Goal: Task Accomplishment & Management: Use online tool/utility

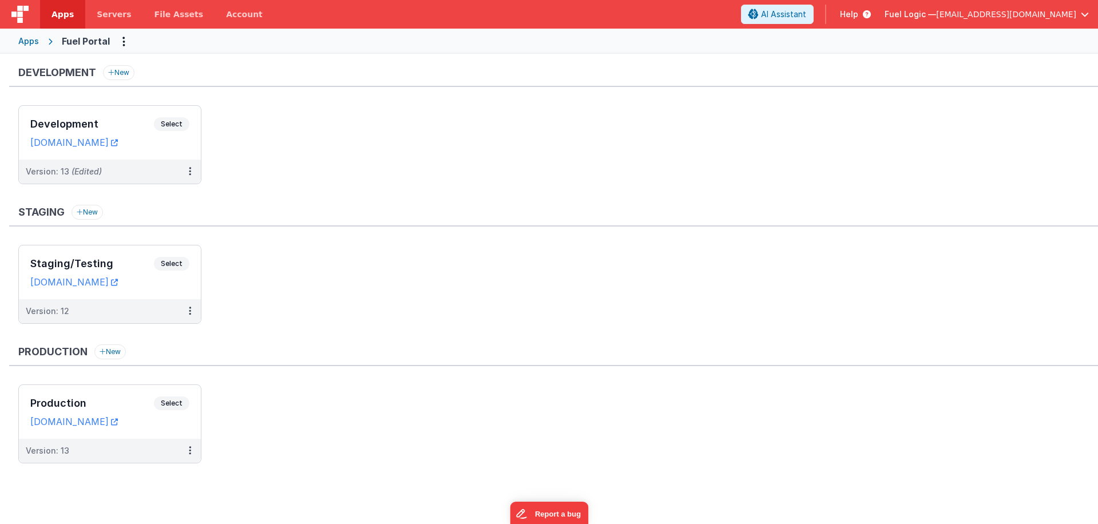
click at [290, 180] on ul "Development Select URLs [DOMAIN_NAME] Version: 13 (Edited)" at bounding box center [558, 150] width 1080 height 90
click at [189, 171] on icon at bounding box center [190, 171] width 2 height 1
click at [148, 240] on link "Deploy..." at bounding box center [150, 238] width 101 height 21
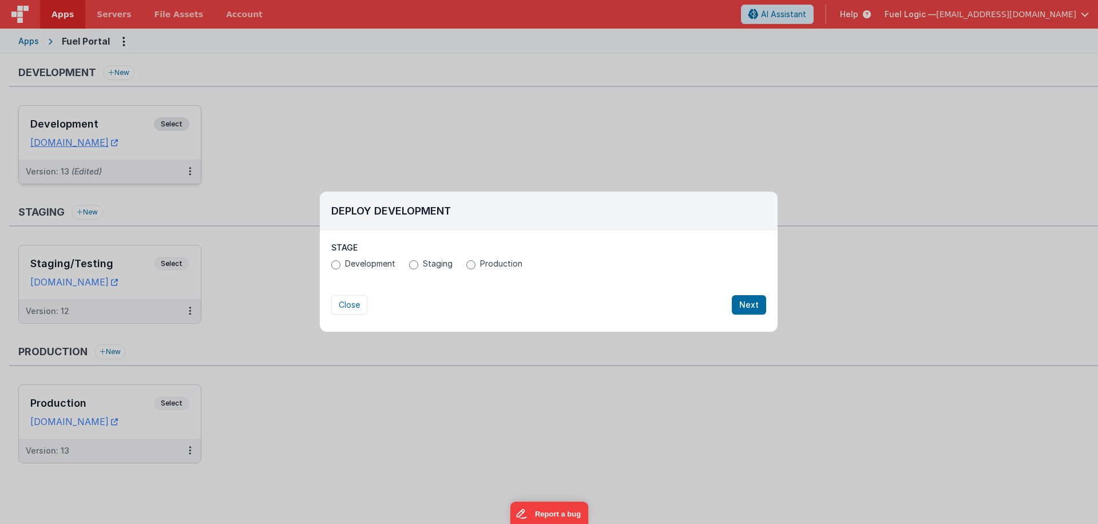
click at [475, 265] on label "Production" at bounding box center [494, 263] width 56 height 11
click at [475, 265] on input "Production" at bounding box center [470, 264] width 9 height 9
radio input "true"
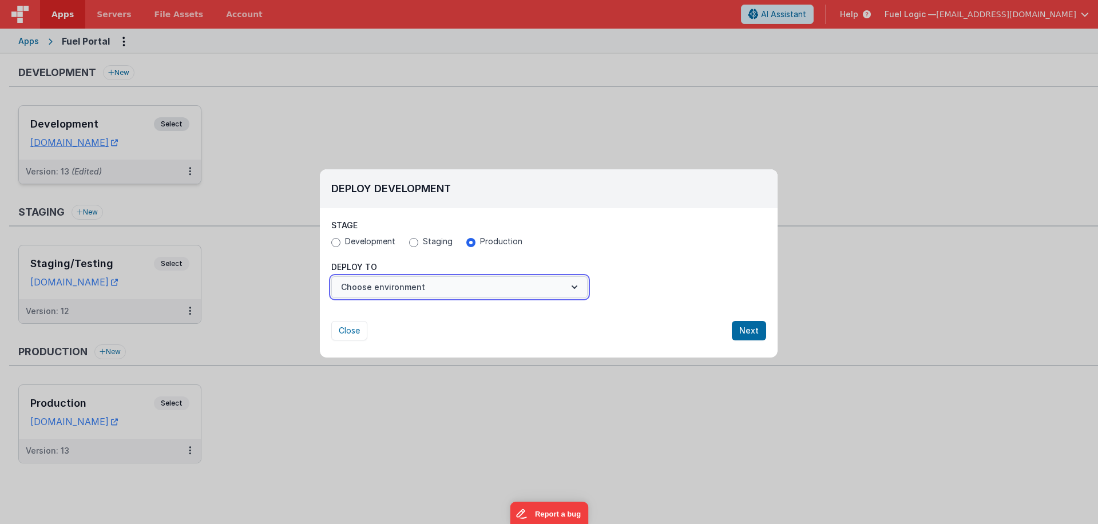
click at [460, 288] on button "Choose environment" at bounding box center [459, 287] width 256 height 22
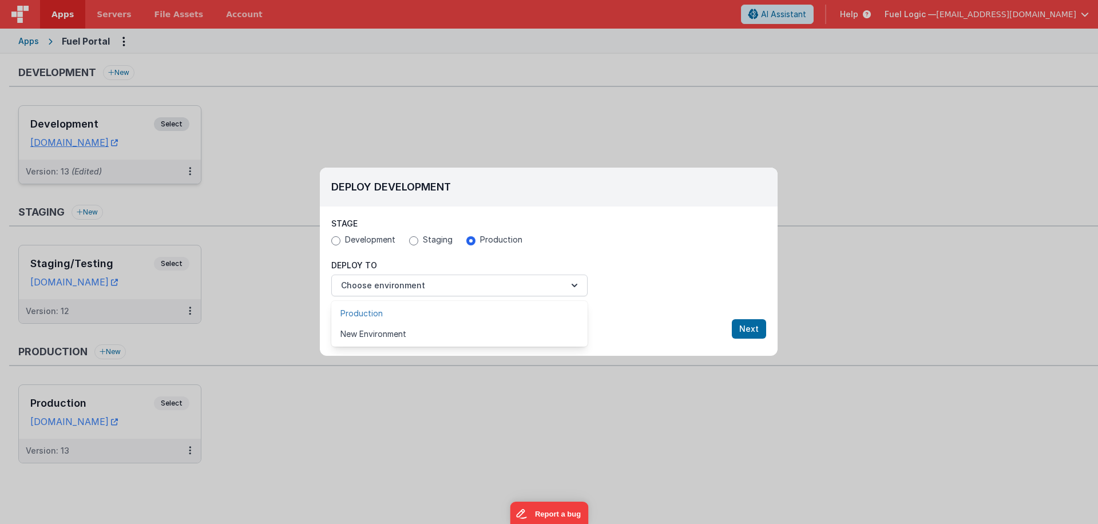
click at [423, 312] on link "Production" at bounding box center [459, 313] width 256 height 21
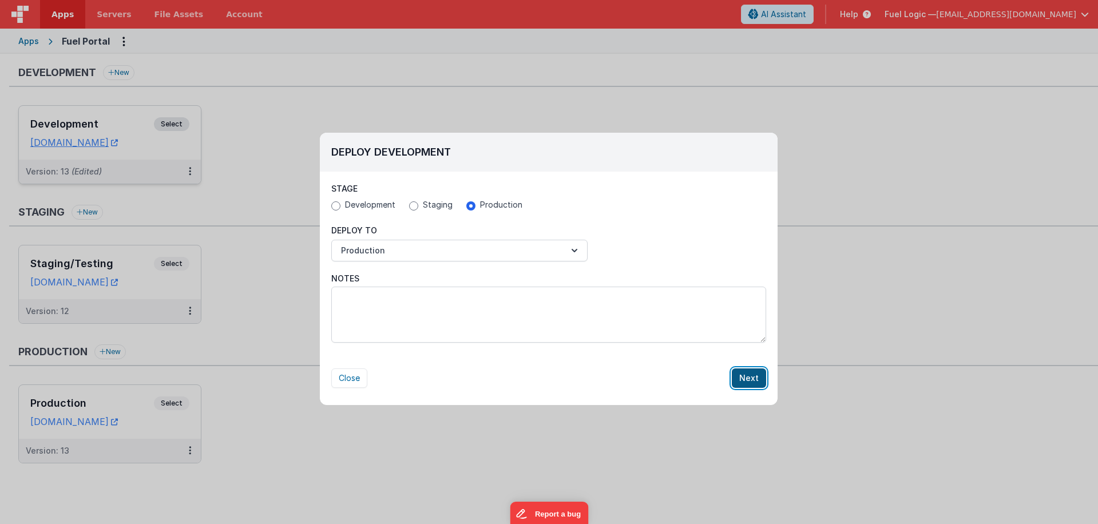
click at [736, 379] on button "Next" at bounding box center [749, 377] width 34 height 19
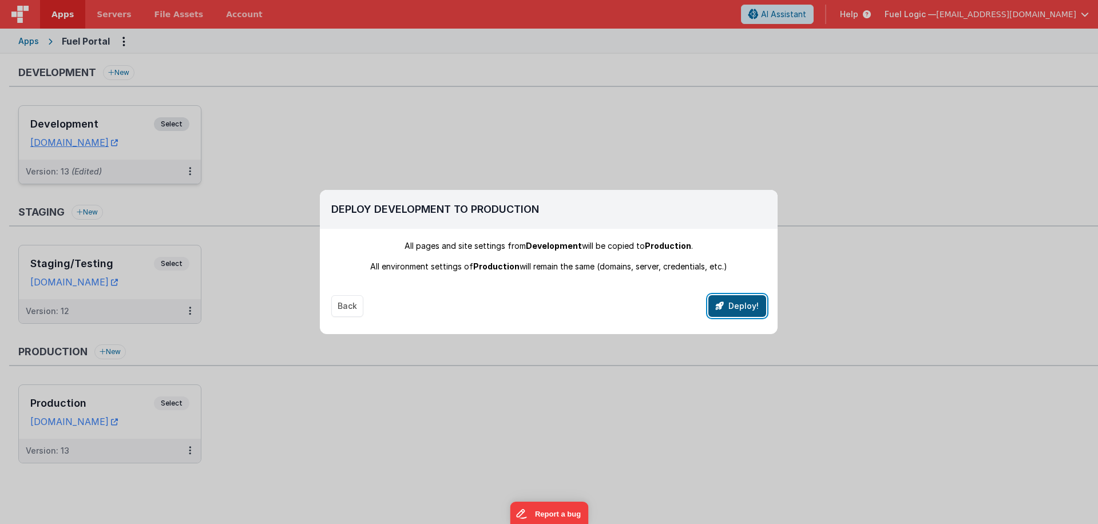
click at [738, 304] on button "Deploy!" at bounding box center [737, 306] width 58 height 22
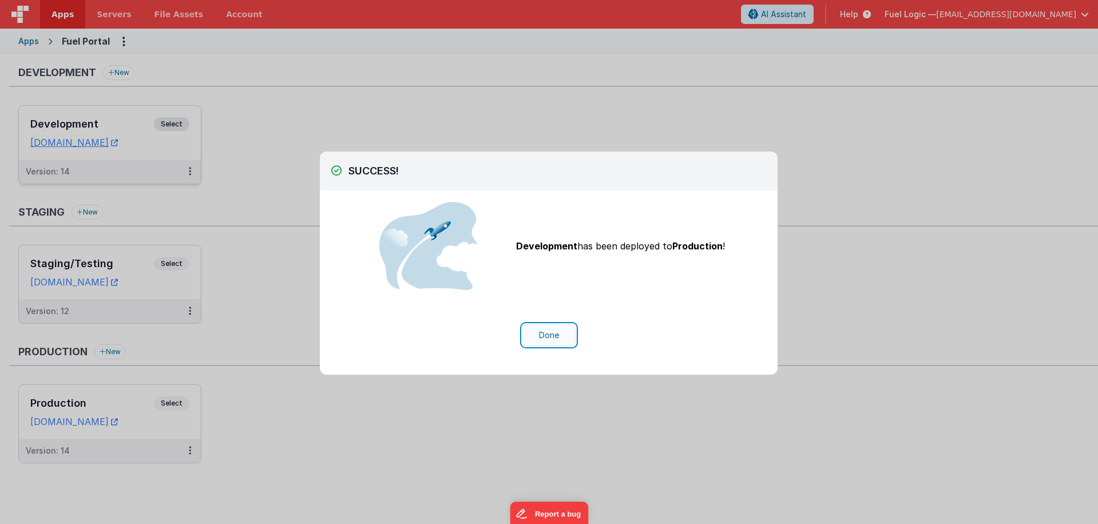
click at [553, 340] on button "Done" at bounding box center [548, 335] width 53 height 22
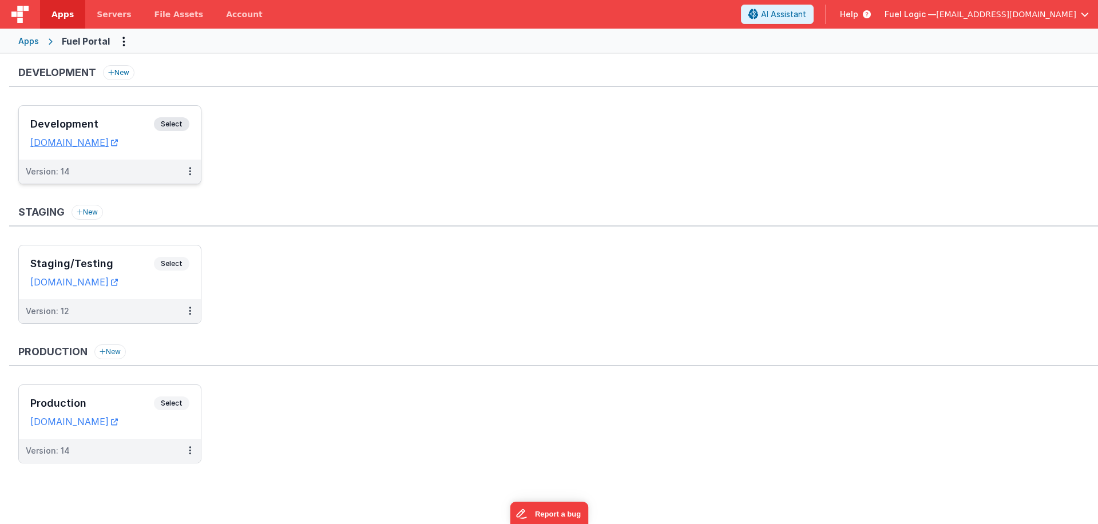
click at [441, 185] on ul "Development Select URLs [DOMAIN_NAME] Version: 14" at bounding box center [558, 150] width 1080 height 90
